Goal: Obtain resource: Obtain resource

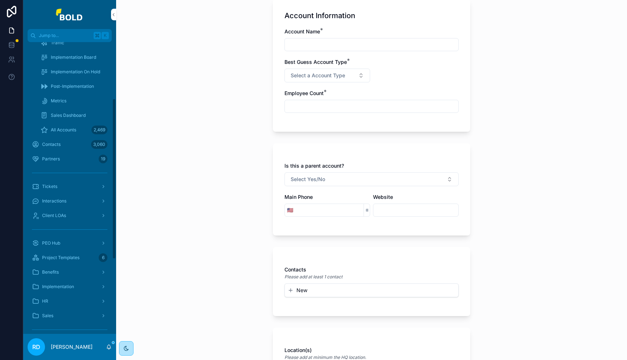
scroll to position [132, 0]
click at [58, 238] on span "PEO Hub" at bounding box center [51, 238] width 18 height 6
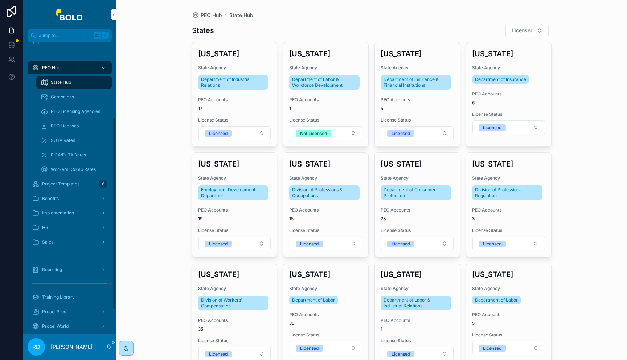
scroll to position [113, 0]
click at [58, 185] on span "Project Templates" at bounding box center [60, 185] width 37 height 6
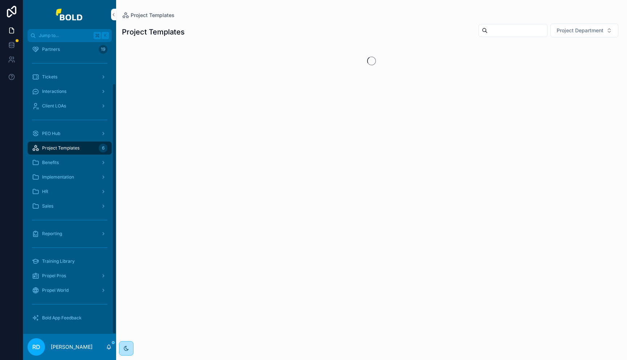
scroll to position [48, 0]
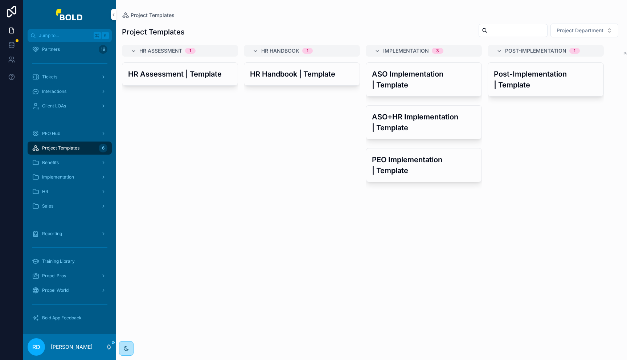
click at [267, 74] on h3 "HR Handbook | Template" at bounding box center [302, 74] width 104 height 11
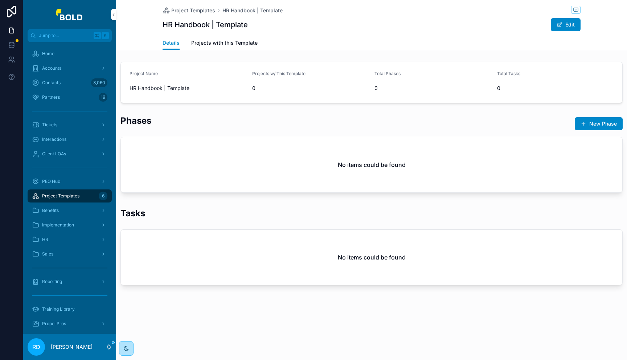
click at [63, 68] on div "Accounts" at bounding box center [69, 68] width 75 height 12
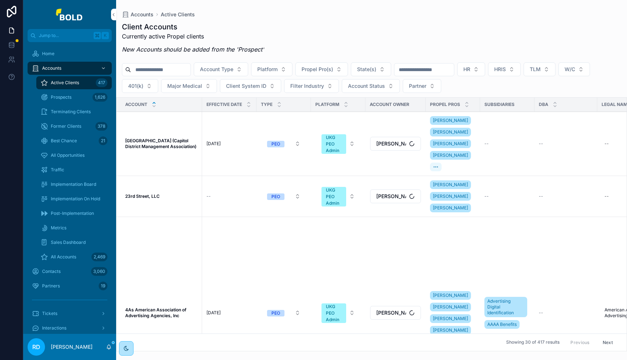
click at [170, 69] on input "scrollable content" at bounding box center [160, 70] width 59 height 10
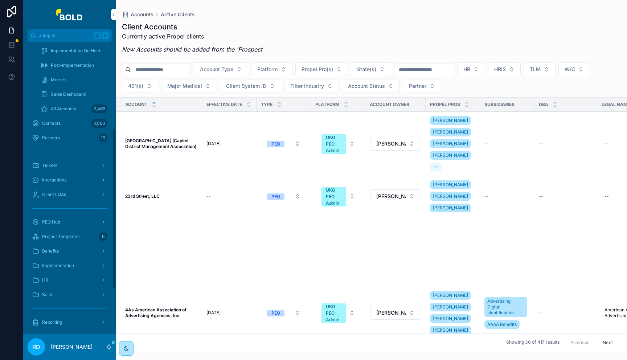
scroll to position [157, 0]
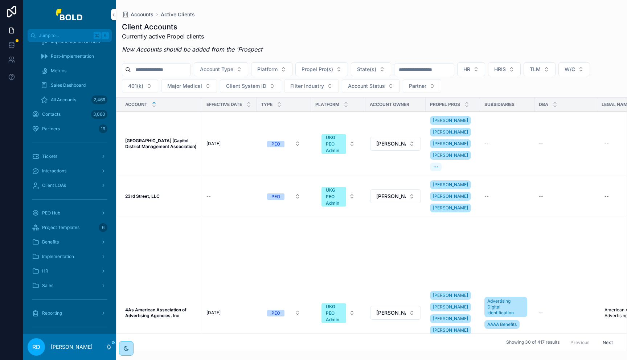
click at [77, 266] on div "HR" at bounding box center [69, 271] width 75 height 12
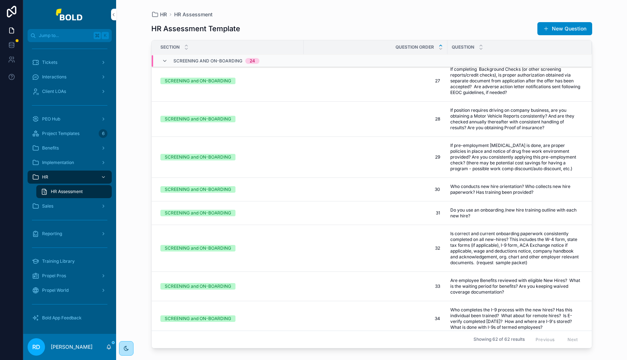
scroll to position [658, 0]
